Goal: Task Accomplishment & Management: Manage account settings

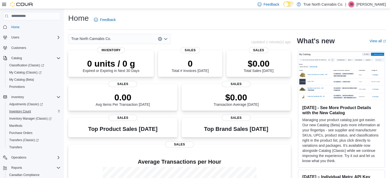
scroll to position [44, 0]
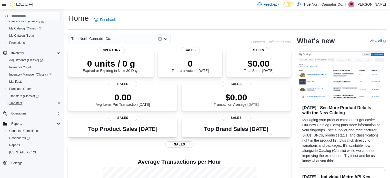
click at [17, 105] on span "Transfers" at bounding box center [15, 103] width 13 height 4
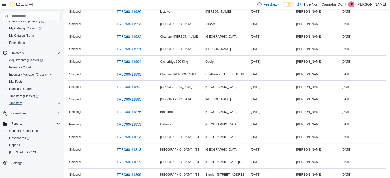
scroll to position [77, 0]
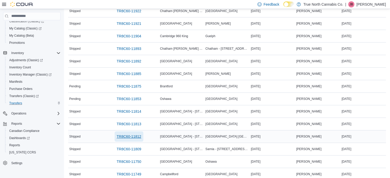
click at [132, 135] on span "TR8C60-11812" at bounding box center [129, 136] width 25 height 5
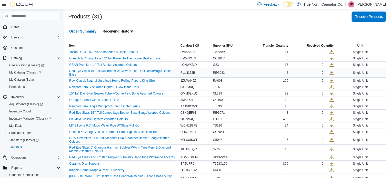
scroll to position [107, 0]
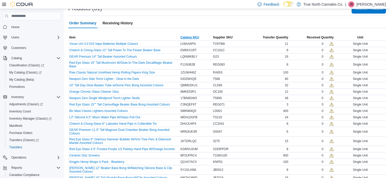
click at [195, 34] on span "Catalog SKU" at bounding box center [195, 37] width 33 height 6
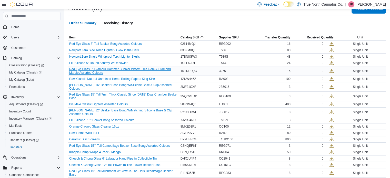
click at [149, 67] on button "Red Eye Glass 6" Glamour Hammer Bubbler W/Arm Tree Perc & Diamond Marble Assort…" at bounding box center [123, 70] width 109 height 7
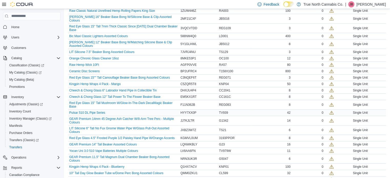
scroll to position [184, 0]
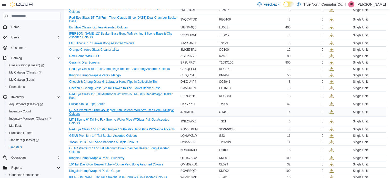
click at [152, 108] on button "GEAR Premium 14mm 45 Degree Ash Catcher W/8-Arm Tree Perc - Multiple Colours" at bounding box center [123, 111] width 109 height 7
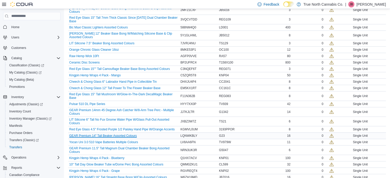
click at [123, 134] on button "GEAR Premium 14" Tall Beaker Assorted Colours" at bounding box center [102, 136] width 67 height 4
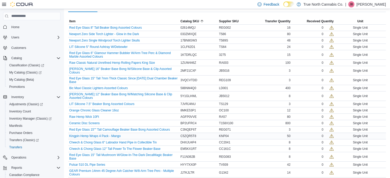
scroll to position [107, 0]
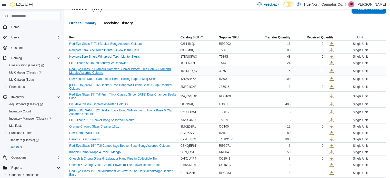
click at [154, 67] on button "Red Eye Glass 6" Glamour Hammer Bubbler W/Arm Tree Perc & Diamond Marble Assort…" at bounding box center [123, 70] width 109 height 7
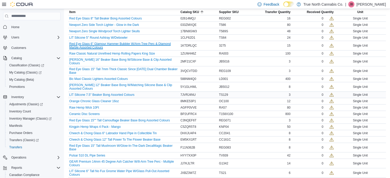
scroll to position [132, 0]
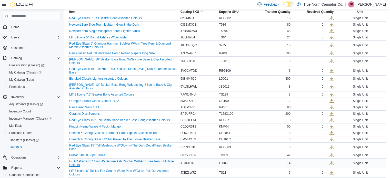
click at [167, 160] on button "GEAR Premium 14mm 45 Degree Ash Catcher W/8-Arm Tree Perc - Multiple Colours" at bounding box center [123, 163] width 109 height 7
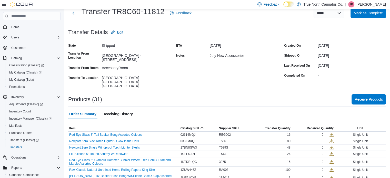
scroll to position [0, 0]
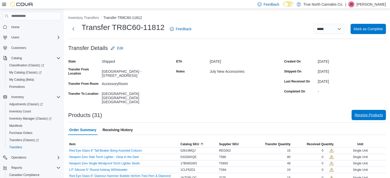
click at [376, 112] on span "Receive Products" at bounding box center [368, 114] width 28 height 5
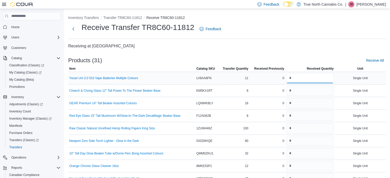
click at [300, 79] on input "number" at bounding box center [309, 78] width 47 height 10
type input "**"
click at [304, 90] on input "number" at bounding box center [309, 91] width 47 height 10
type input "*"
click at [301, 103] on input "number" at bounding box center [309, 103] width 47 height 10
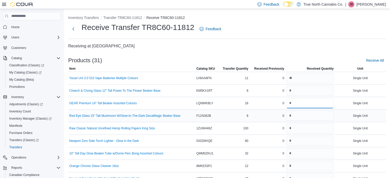
type input "**"
click at [300, 117] on input "number" at bounding box center [309, 116] width 47 height 10
type input "*"
click at [300, 129] on input "number" at bounding box center [309, 128] width 47 height 10
type input "***"
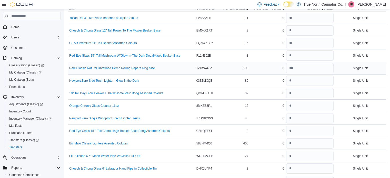
scroll to position [51, 0]
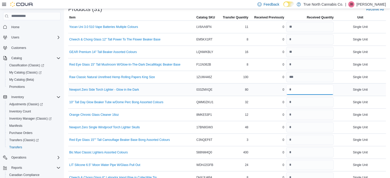
click at [297, 89] on input "number" at bounding box center [309, 90] width 47 height 10
type input "**"
click at [298, 105] on input "number" at bounding box center [309, 102] width 47 height 10
type input "**"
click at [298, 115] on input "number" at bounding box center [309, 115] width 47 height 10
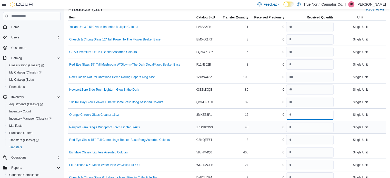
type input "**"
click at [298, 130] on input "number" at bounding box center [309, 127] width 47 height 10
type input "**"
click at [300, 138] on input "number" at bounding box center [309, 140] width 47 height 10
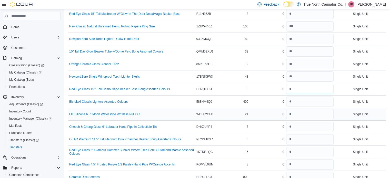
scroll to position [102, 0]
type input "*"
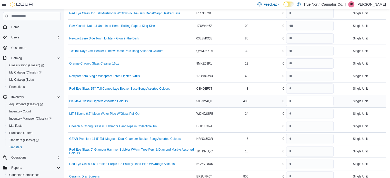
click at [301, 99] on input "number" at bounding box center [309, 101] width 47 height 10
type input "***"
click at [300, 113] on input "number" at bounding box center [309, 114] width 47 height 10
type input "**"
click at [301, 126] on input "number" at bounding box center [309, 126] width 47 height 10
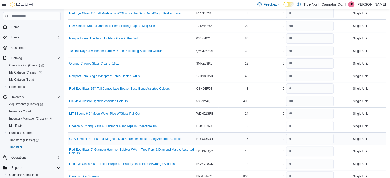
type input "*"
click at [297, 137] on input "number" at bounding box center [309, 139] width 47 height 10
type input "*"
click at [295, 150] on input "number" at bounding box center [309, 151] width 47 height 10
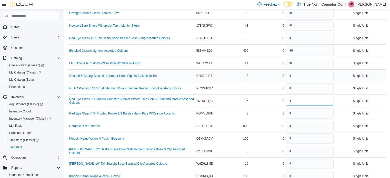
scroll to position [179, 0]
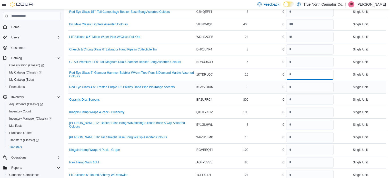
type input "**"
click at [297, 87] on input "number" at bounding box center [309, 87] width 47 height 10
type input "*"
click at [297, 100] on input "number" at bounding box center [309, 100] width 47 height 10
type input "***"
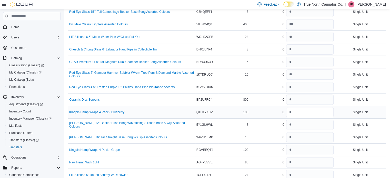
click at [297, 111] on input "number" at bounding box center [309, 112] width 47 height 10
type input "***"
click at [299, 124] on input "number" at bounding box center [309, 125] width 47 height 10
type input "*"
click at [300, 136] on input "number" at bounding box center [309, 137] width 47 height 10
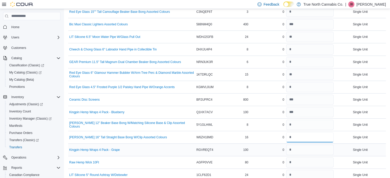
type input "**"
click at [300, 148] on input "number" at bounding box center [309, 150] width 47 height 10
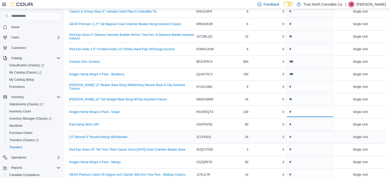
scroll to position [231, 0]
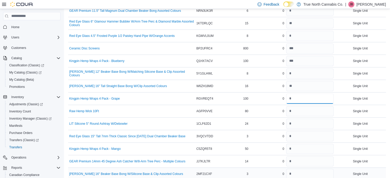
type input "***"
click at [315, 110] on input "number" at bounding box center [309, 111] width 47 height 10
type input "**"
click at [311, 122] on input "number" at bounding box center [309, 124] width 47 height 10
type input "**"
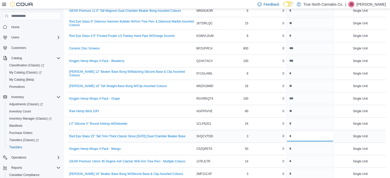
click at [310, 136] on input "number" at bounding box center [309, 136] width 47 height 10
type input "*"
click at [308, 149] on input "number" at bounding box center [309, 149] width 47 height 10
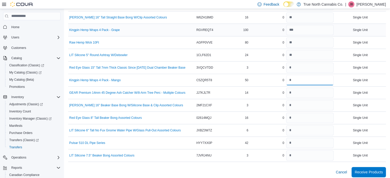
scroll to position [301, 0]
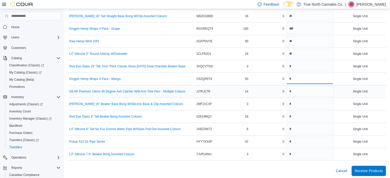
type input "**"
click at [297, 91] on input "number" at bounding box center [309, 91] width 47 height 10
type input "**"
click at [301, 104] on input "number" at bounding box center [309, 104] width 47 height 10
type input "*"
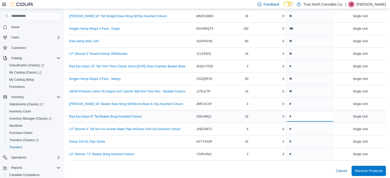
click at [299, 114] on input "number" at bounding box center [309, 116] width 47 height 10
type input "**"
click at [300, 128] on input "number" at bounding box center [309, 129] width 47 height 10
type input "*"
click at [299, 138] on input "number" at bounding box center [309, 142] width 47 height 10
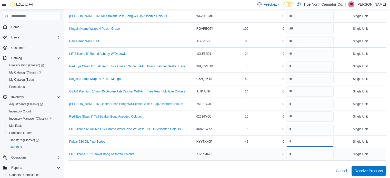
type input "**"
click at [298, 151] on input "number" at bounding box center [309, 154] width 47 height 10
type input "*"
click at [367, 168] on span "Receive Products" at bounding box center [368, 170] width 28 height 5
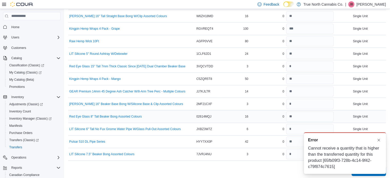
click at [345, 114] on div "Single Unit" at bounding box center [359, 117] width 51 height 6
click at [378, 140] on button "Dismiss toast" at bounding box center [378, 140] width 6 height 6
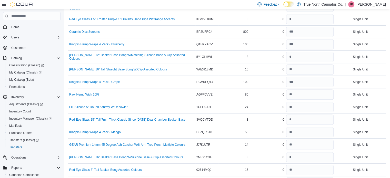
scroll to position [256, 0]
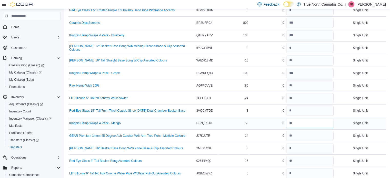
click at [312, 123] on input "number" at bounding box center [309, 123] width 47 height 10
drag, startPoint x: 308, startPoint y: 121, endPoint x: 284, endPoint y: 120, distance: 24.1
click at [284, 120] on tr "Kingpin Hemp Wraps 4 Pack - Mango Catalog SKU C5ZQR5T8 Transfer Quantity 50 Rec…" at bounding box center [226, 123] width 317 height 13
drag, startPoint x: 293, startPoint y: 123, endPoint x: 286, endPoint y: 122, distance: 7.4
click at [286, 122] on input "number" at bounding box center [309, 123] width 47 height 10
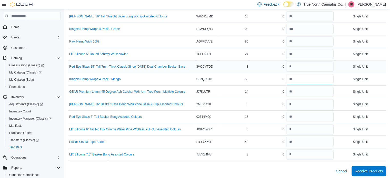
scroll to position [301, 0]
type input "**"
click at [373, 168] on span "Receive Products" at bounding box center [368, 170] width 28 height 5
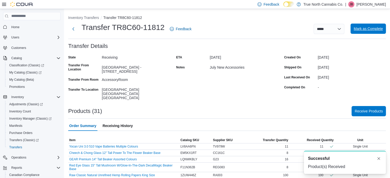
click at [369, 29] on span "Mark as Complete" at bounding box center [367, 28] width 29 height 5
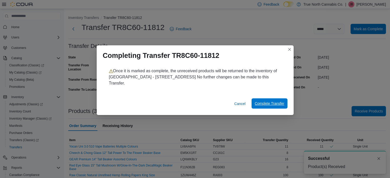
click at [274, 103] on span "Complete Transfer" at bounding box center [268, 103] width 29 height 10
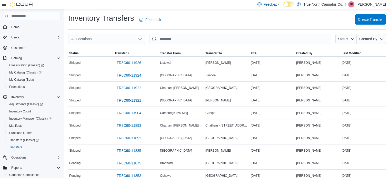
click at [372, 22] on span "Create Transfer" at bounding box center [370, 19] width 25 height 5
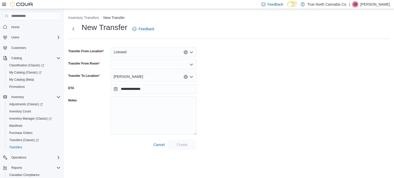
click at [185, 53] on icon "Clear input" at bounding box center [185, 51] width 1 height 1
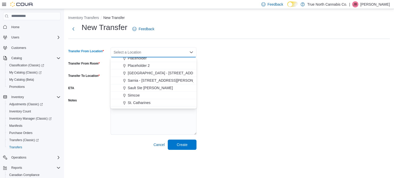
scroll to position [333, 0]
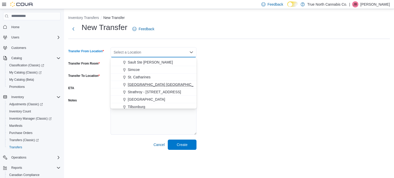
click at [141, 84] on span "[GEOGRAPHIC_DATA] [GEOGRAPHIC_DATA] [GEOGRAPHIC_DATA]" at bounding box center [185, 84] width 114 height 5
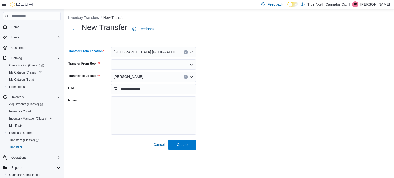
click at [190, 65] on icon "Open list of options" at bounding box center [191, 65] width 4 height 4
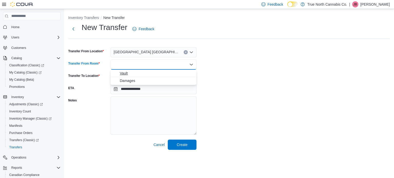
click at [124, 74] on span "Vault" at bounding box center [157, 73] width 74 height 5
click at [186, 77] on icon "Clear input" at bounding box center [185, 76] width 1 height 1
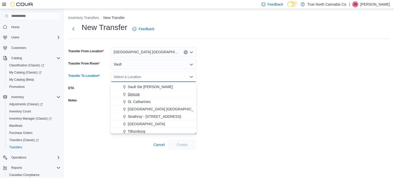
click at [133, 95] on span "Simcoe" at bounding box center [134, 94] width 12 height 5
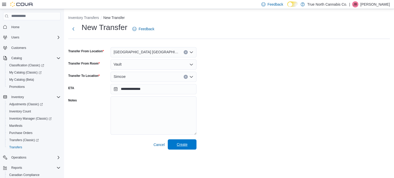
click at [185, 144] on span "Create" at bounding box center [182, 144] width 11 height 5
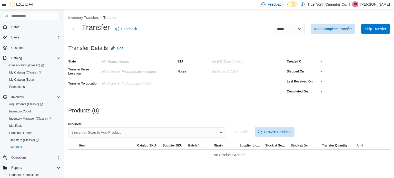
click at [108, 132] on div "Search or Scan to Add Product" at bounding box center [147, 132] width 158 height 10
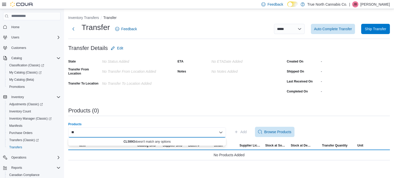
type input "*"
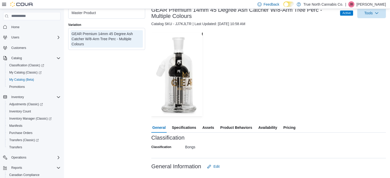
scroll to position [35, 0]
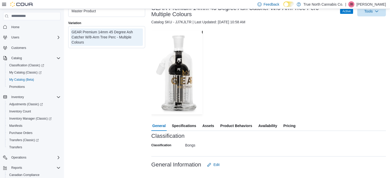
click at [268, 125] on span "Availability" at bounding box center [267, 126] width 19 height 10
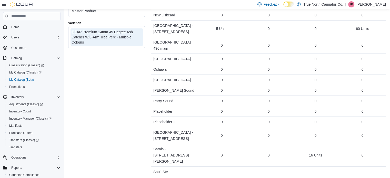
scroll to position [605, 0]
